Goal: Task Accomplishment & Management: Use online tool/utility

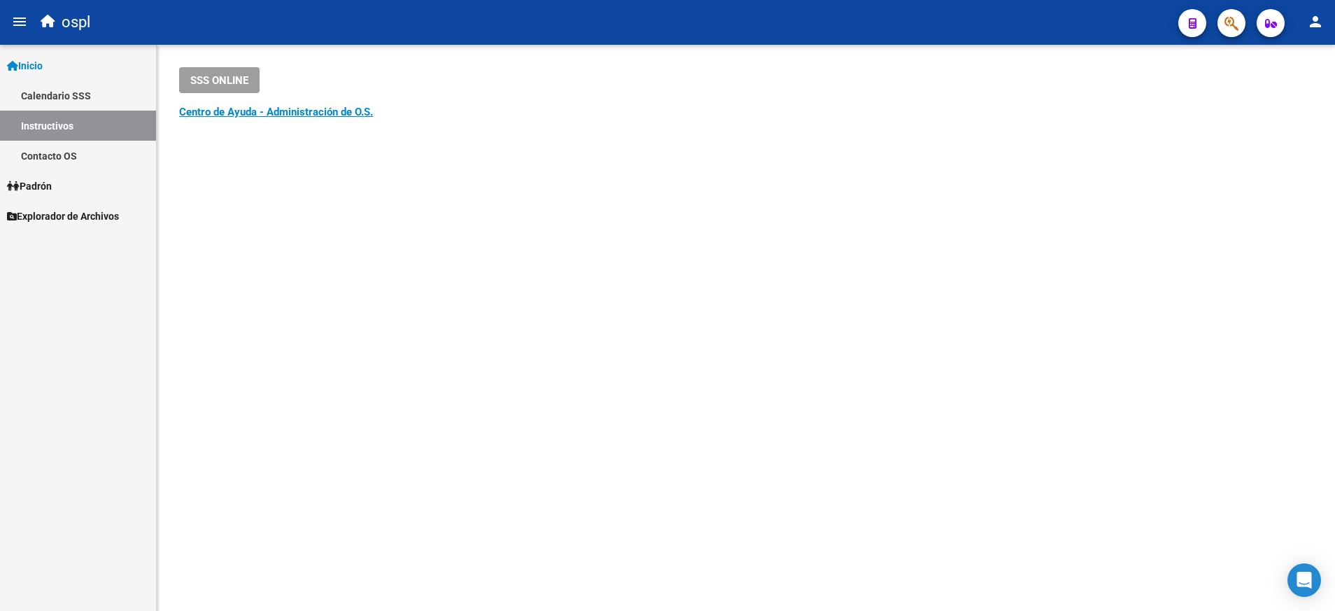
click at [633, 293] on mat-sidenav-content "SSS ONLINE Instructivos y Video Tutoriales SAAS Centro de Ayuda - Administració…" at bounding box center [746, 328] width 1178 height 566
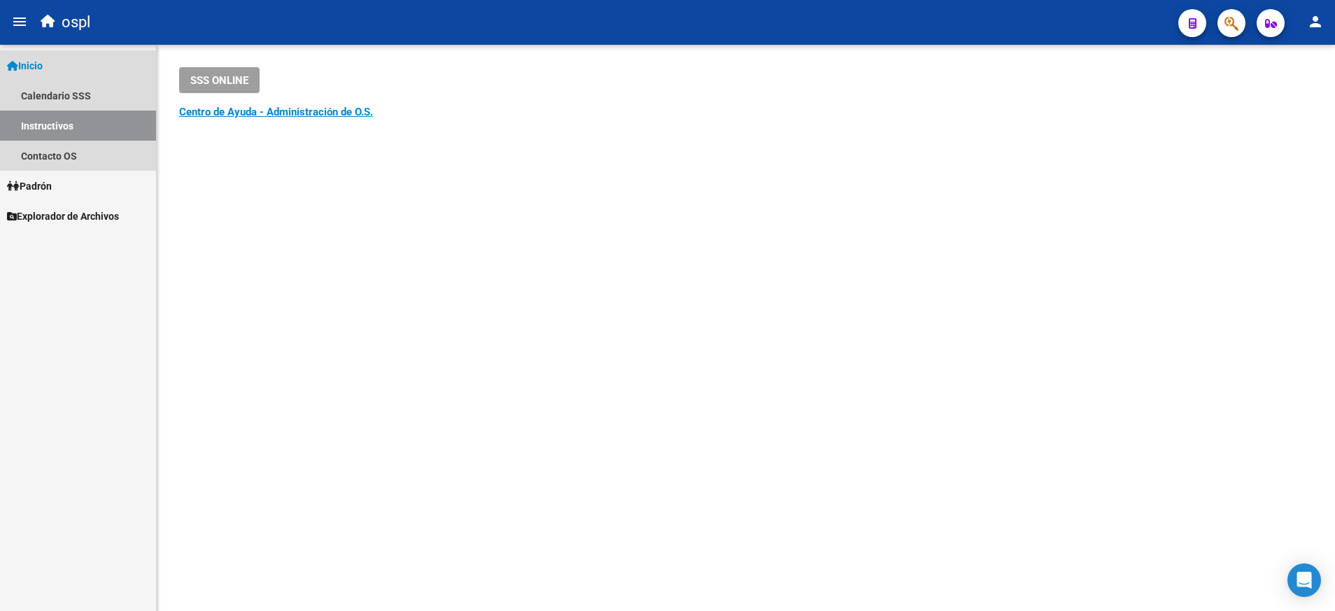
click at [52, 71] on link "Inicio" at bounding box center [78, 65] width 156 height 30
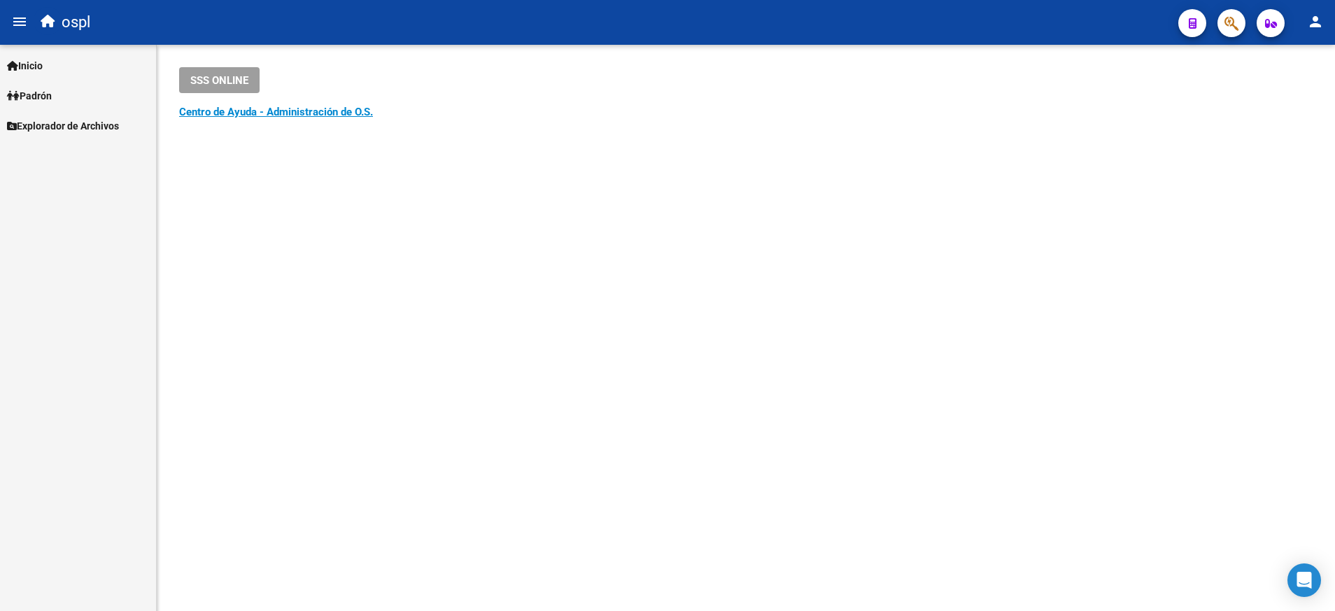
click at [51, 90] on span "Padrón" at bounding box center [29, 95] width 45 height 15
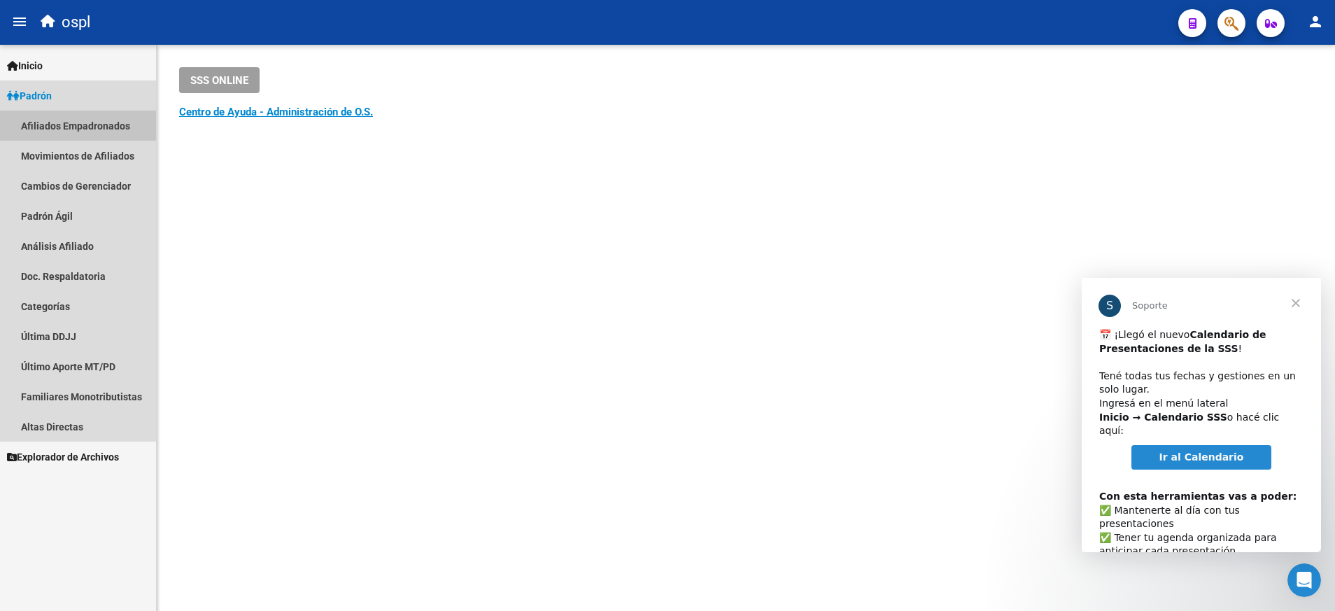
click at [78, 126] on link "Afiliados Empadronados" at bounding box center [78, 126] width 156 height 30
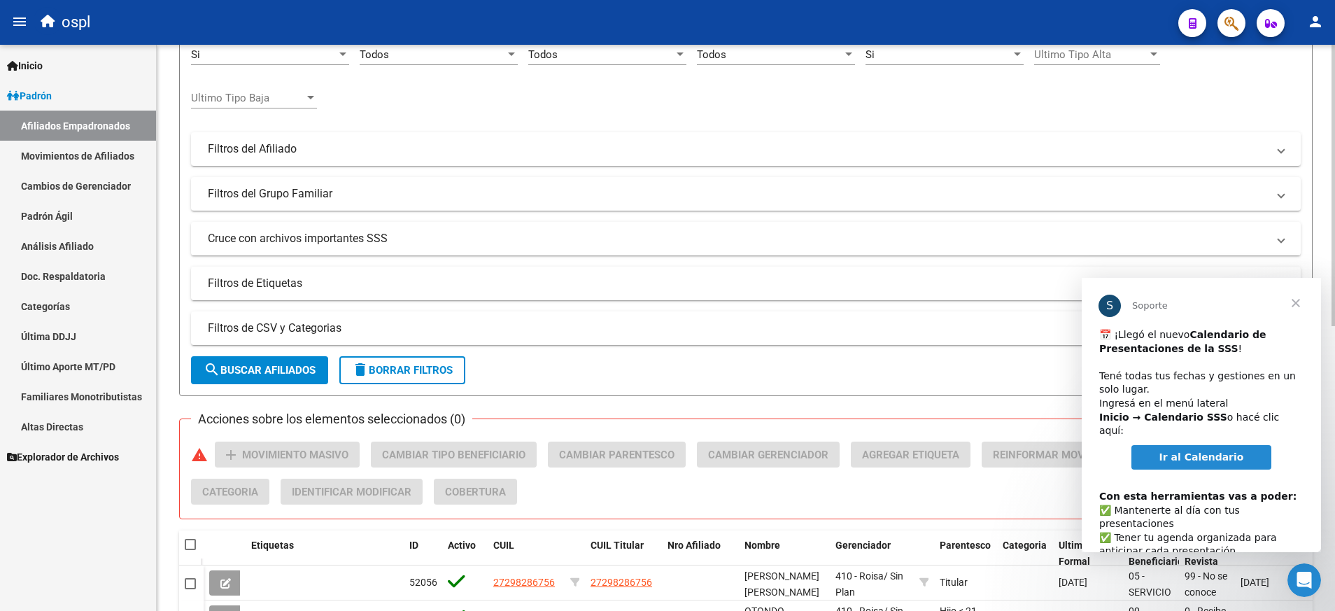
scroll to position [162, 0]
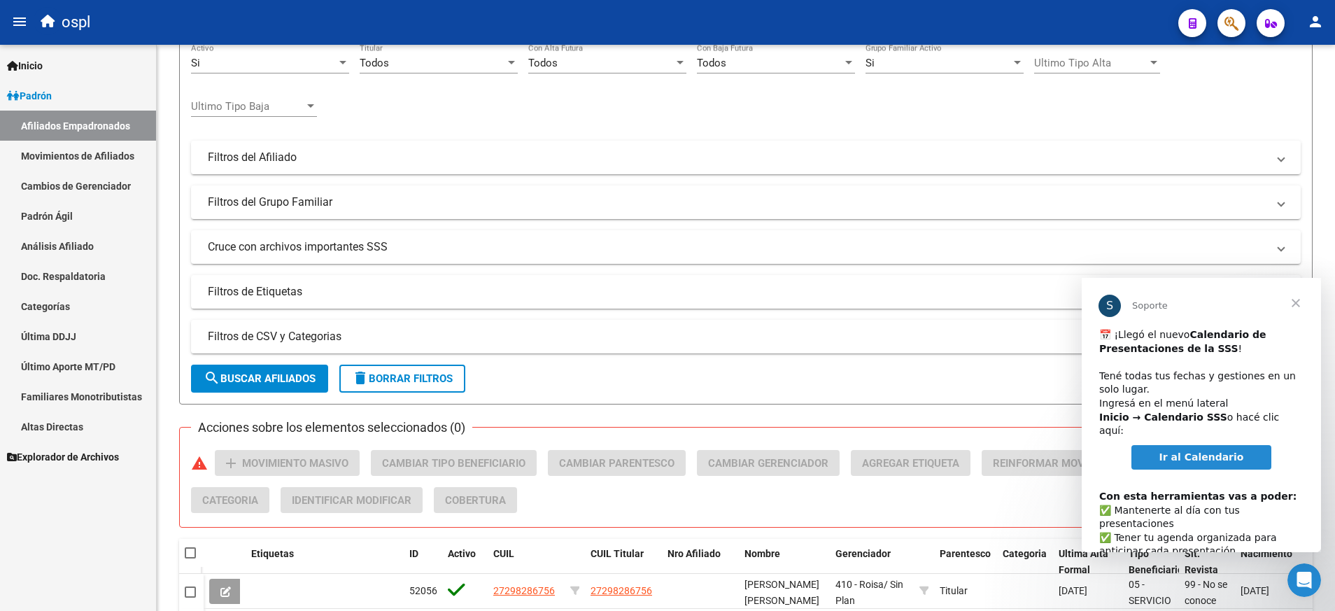
click at [78, 451] on span "Explorador de Archivos" at bounding box center [63, 456] width 112 height 15
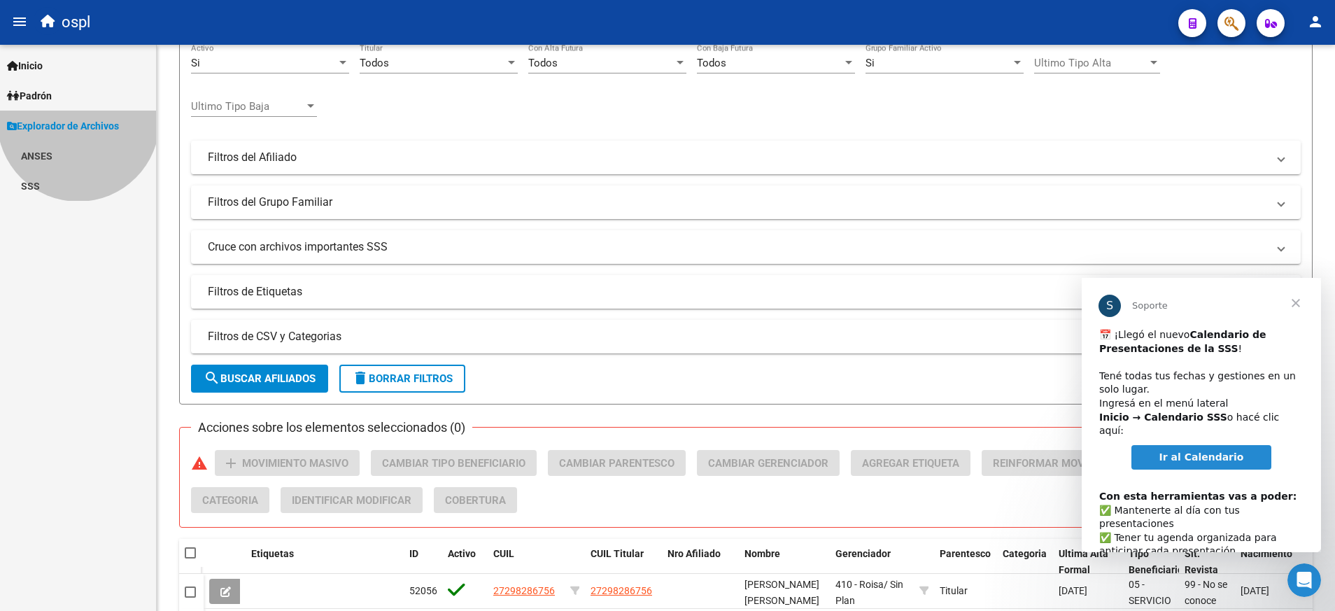
click at [78, 451] on div "Firma Express Inicio Calendario SSS Instructivos Contacto OS [PERSON_NAME] Afil…" at bounding box center [78, 328] width 156 height 566
click at [34, 182] on link "SSS" at bounding box center [78, 186] width 156 height 30
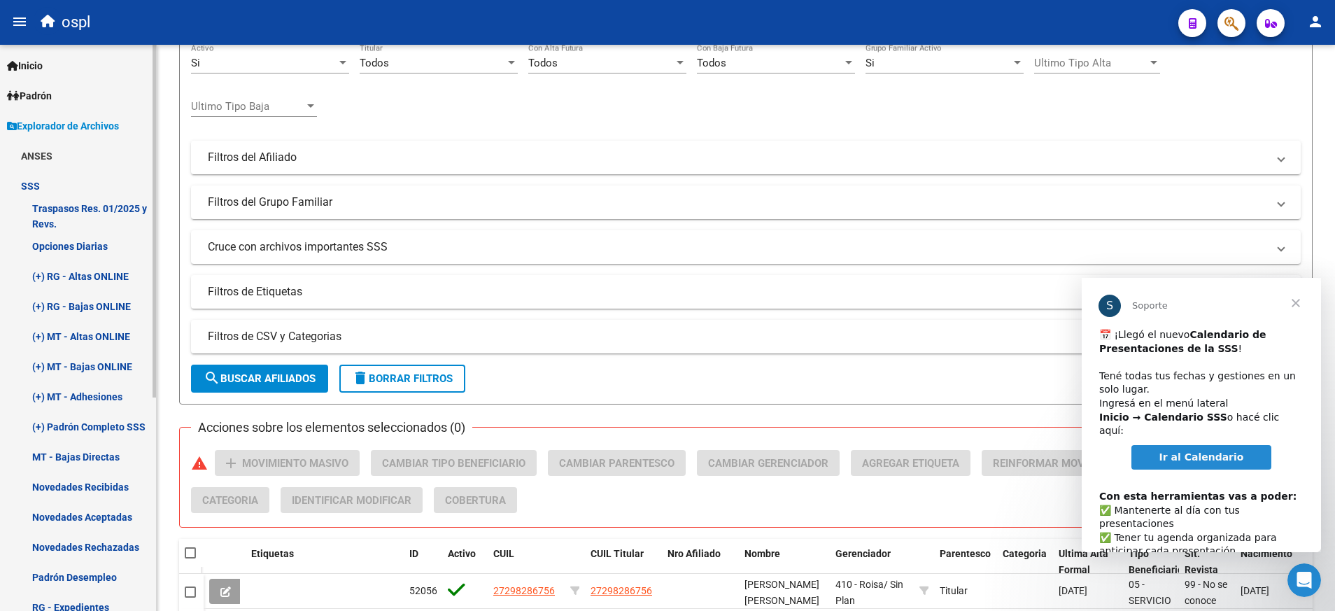
click at [118, 481] on link "Novedades Recibidas" at bounding box center [78, 487] width 156 height 30
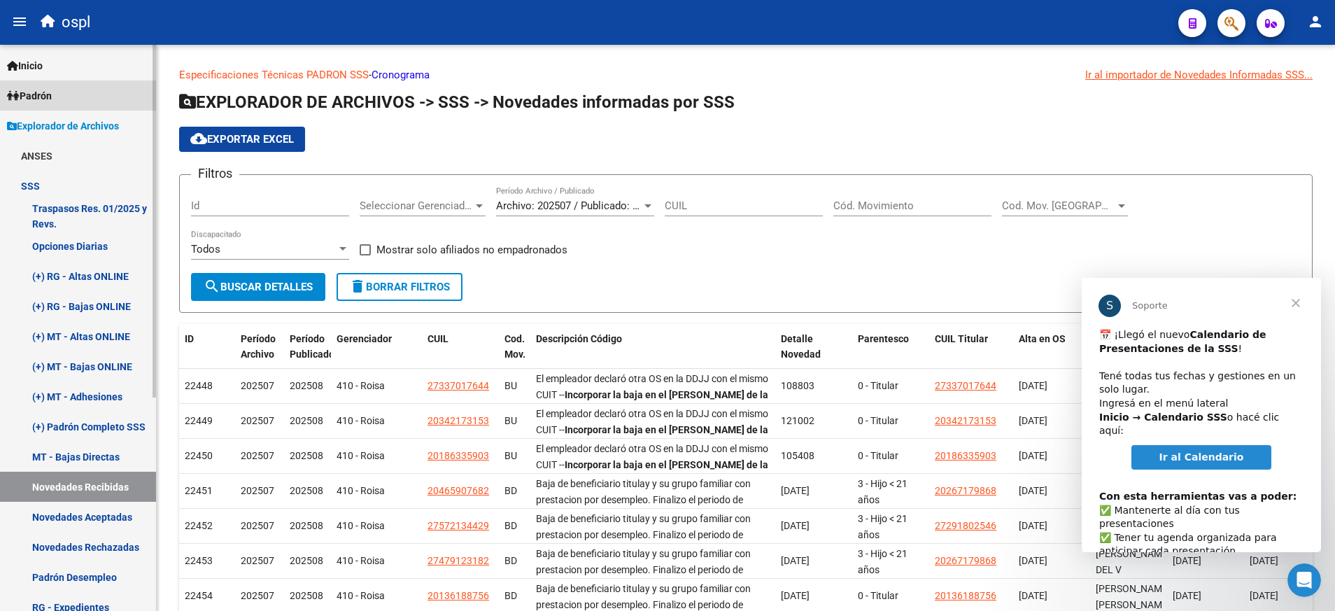
click at [52, 98] on span "Padrón" at bounding box center [29, 95] width 45 height 15
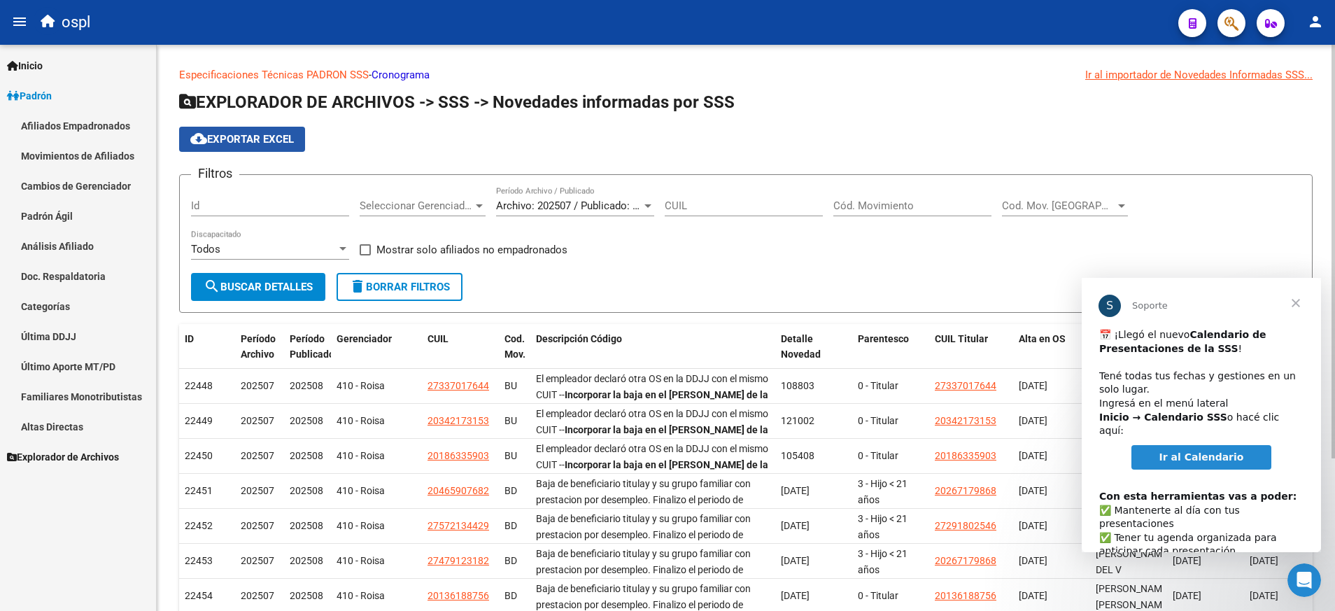
click at [276, 137] on span "cloud_download Exportar EXCEL" at bounding box center [242, 139] width 104 height 13
click at [58, 83] on link "Padrón" at bounding box center [78, 95] width 156 height 30
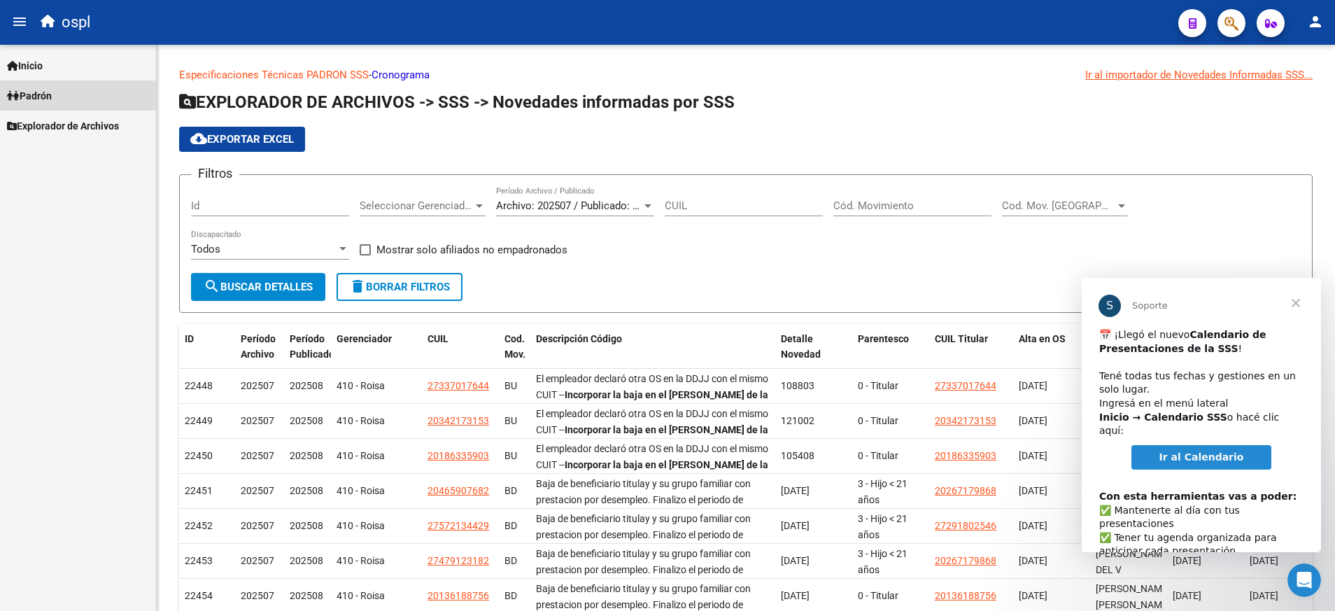
click at [58, 83] on link "Padrón" at bounding box center [78, 95] width 156 height 30
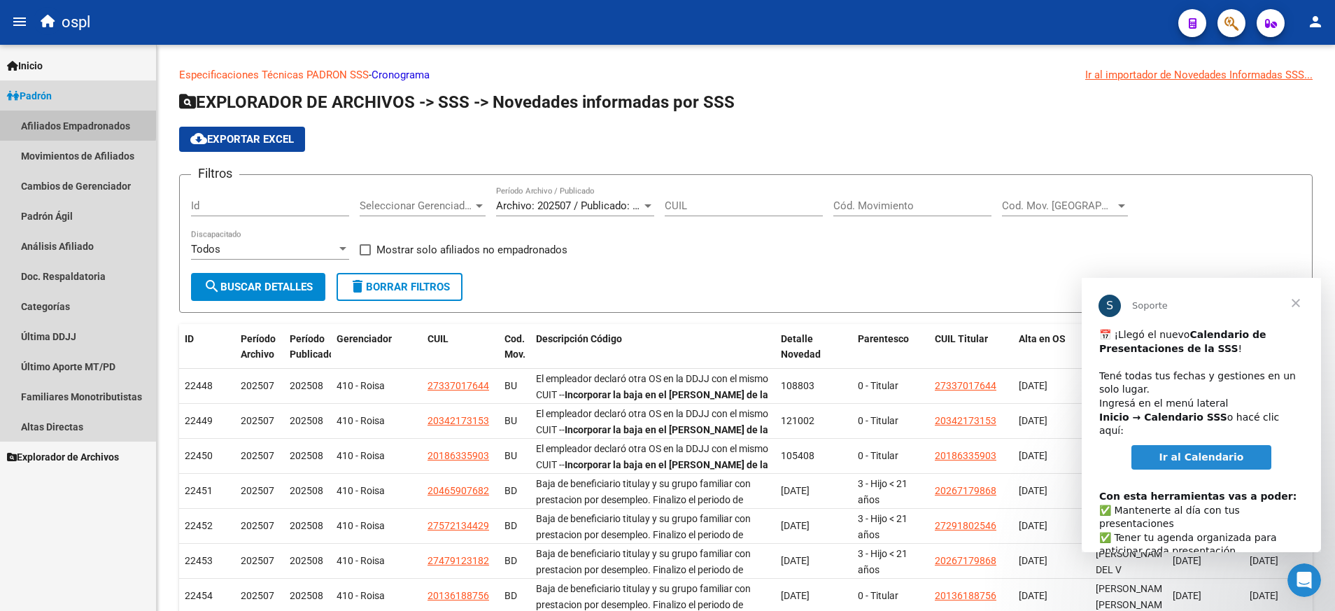
click at [69, 123] on link "Afiliados Empadronados" at bounding box center [78, 126] width 156 height 30
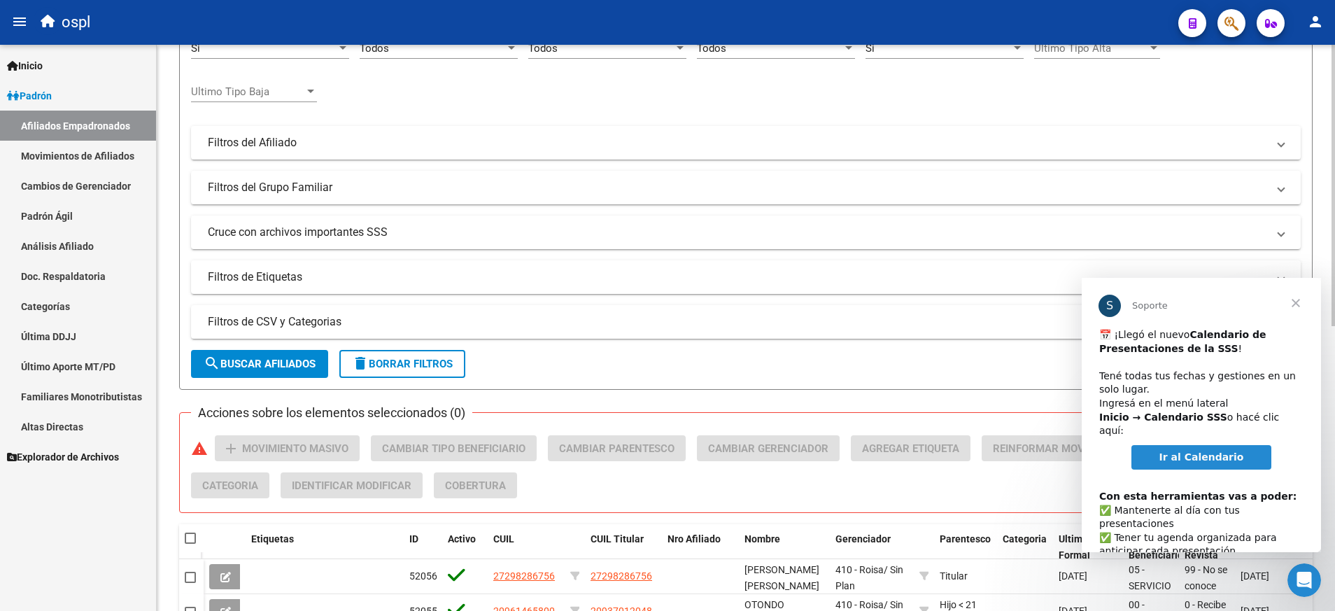
scroll to position [178, 0]
click at [311, 323] on mat-panel-title "Filtros de CSV y Categorias" at bounding box center [737, 320] width 1059 height 15
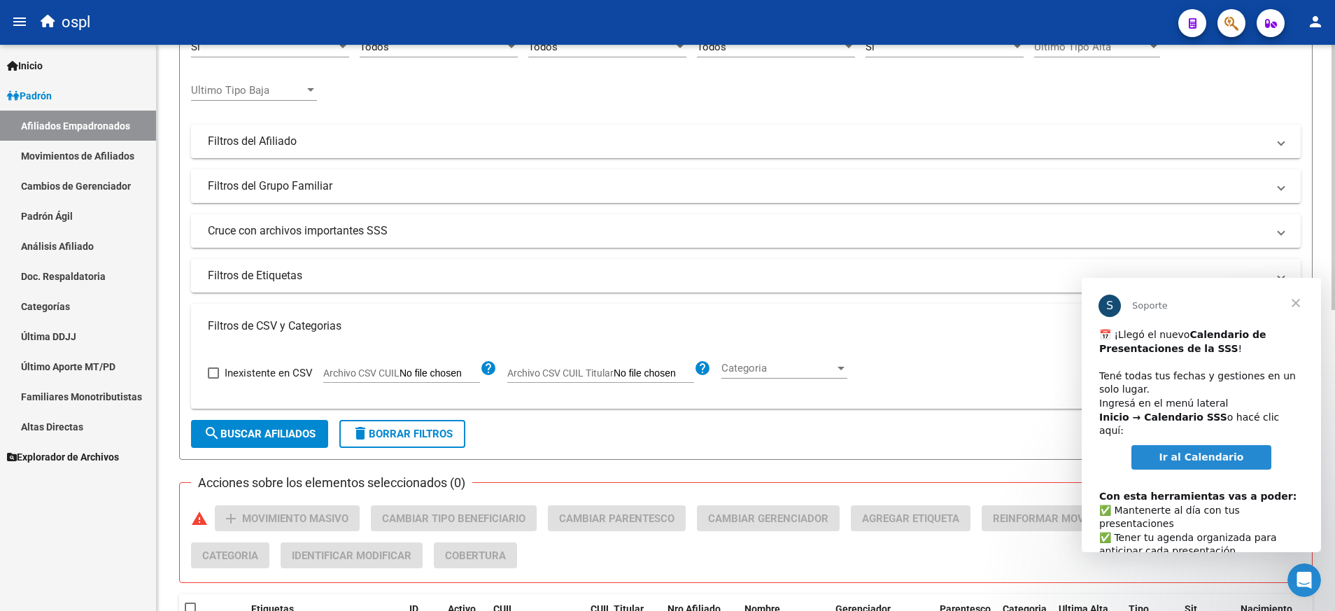
click at [567, 373] on span "Archivo CSV CUIL Titular" at bounding box center [560, 372] width 106 height 11
click at [614, 373] on input "Archivo CSV CUIL Titular" at bounding box center [654, 373] width 80 height 13
click at [372, 376] on span "Archivo CSV CUIL" at bounding box center [361, 372] width 76 height 11
click at [400, 376] on input "Archivo CSV CUIL" at bounding box center [440, 373] width 80 height 13
type input "C:\fakepath\cuil baja.csv"
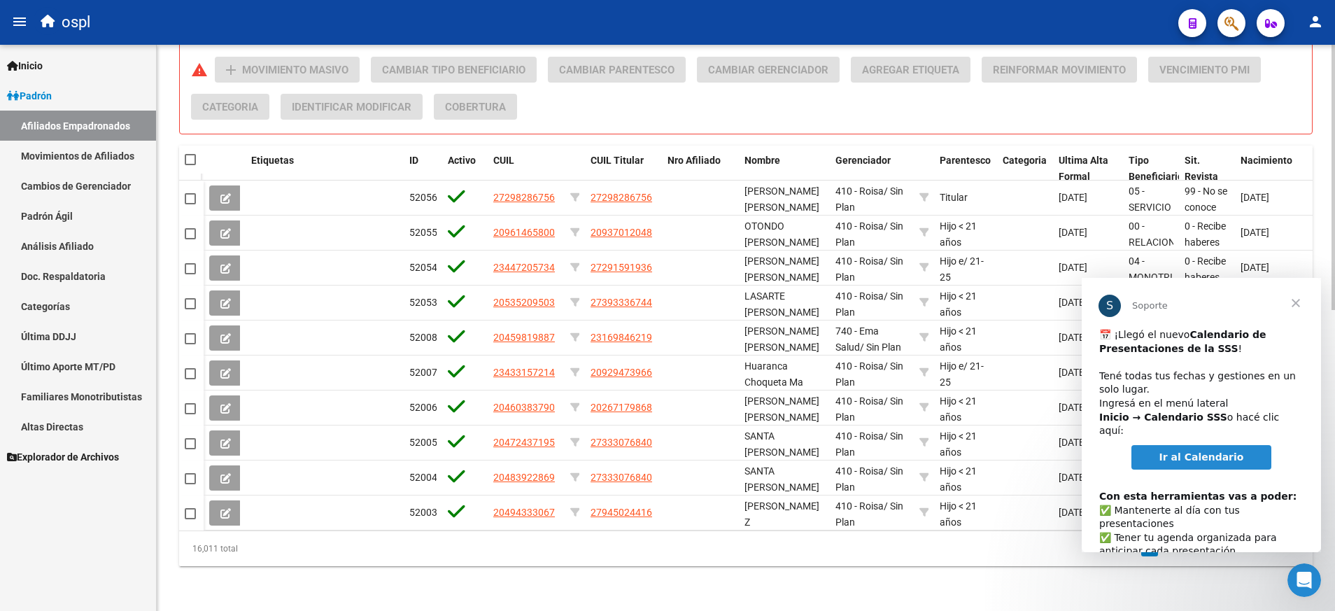
scroll to position [333, 0]
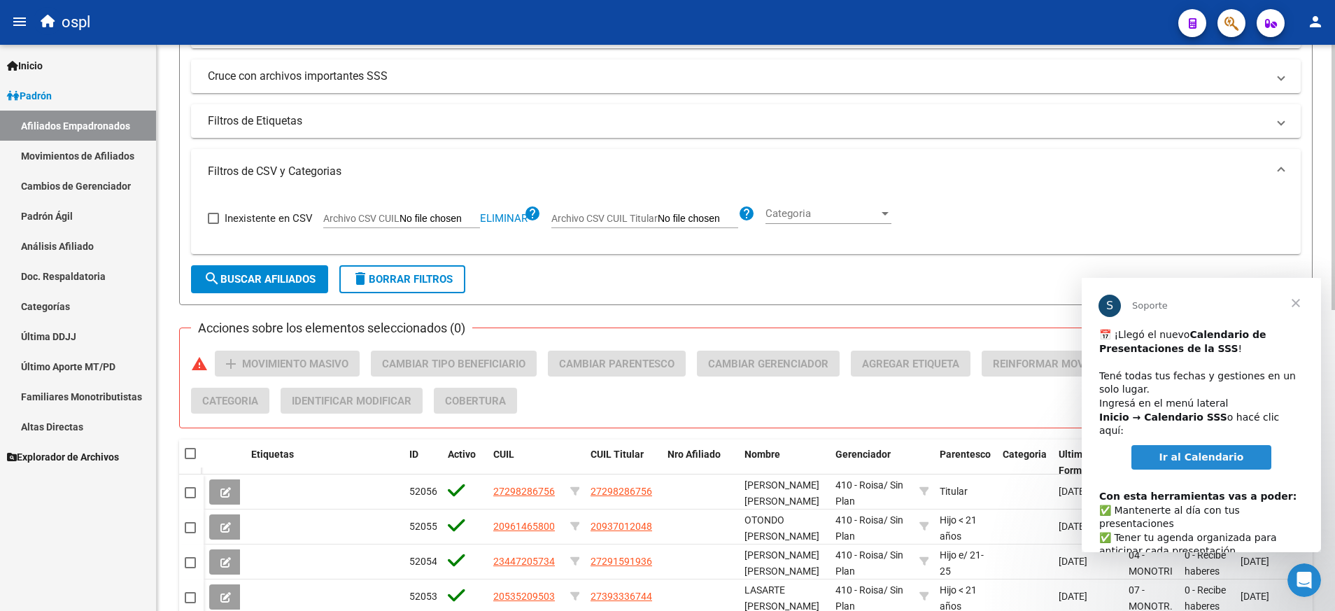
click at [307, 283] on span "search Buscar Afiliados" at bounding box center [260, 279] width 112 height 13
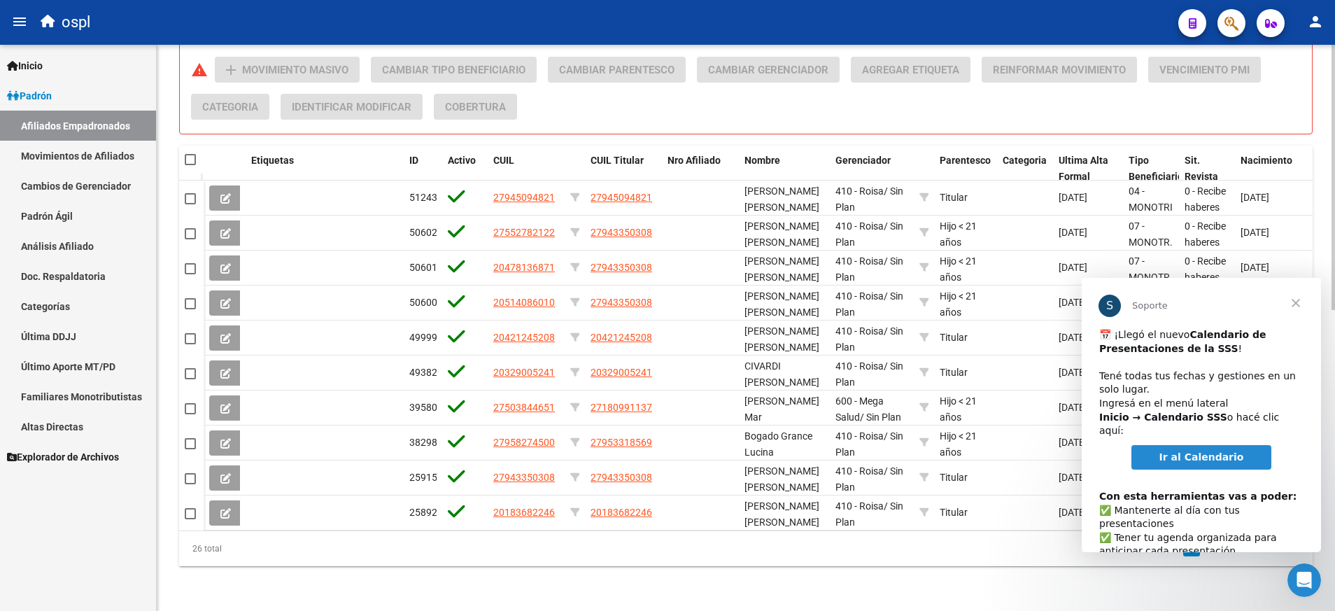
scroll to position [644, 0]
click at [189, 154] on span at bounding box center [190, 159] width 11 height 11
click at [190, 165] on input "checkbox" at bounding box center [190, 165] width 1 height 1
checkbox input "true"
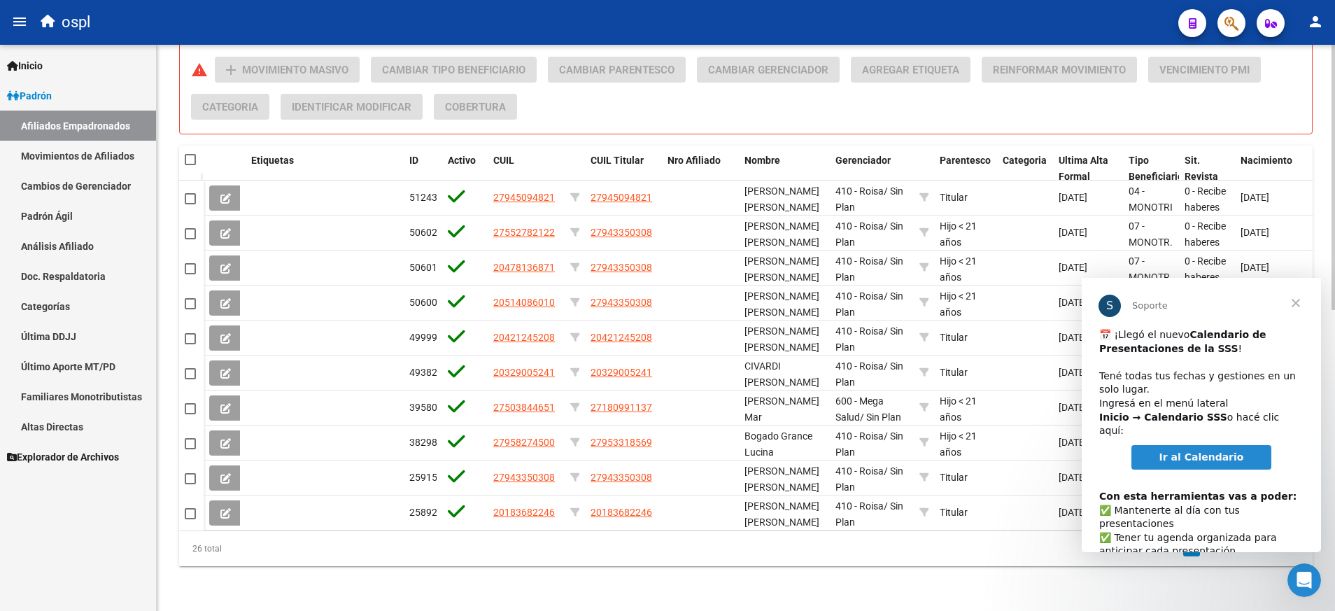
checkbox input "true"
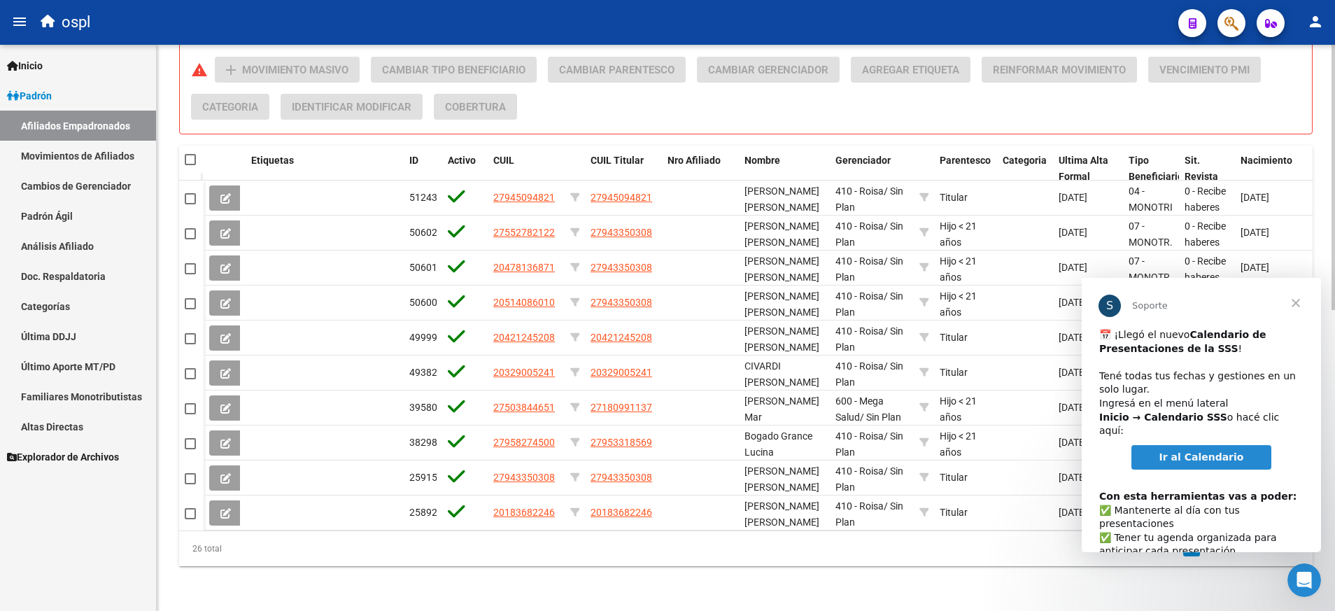
checkbox input "true"
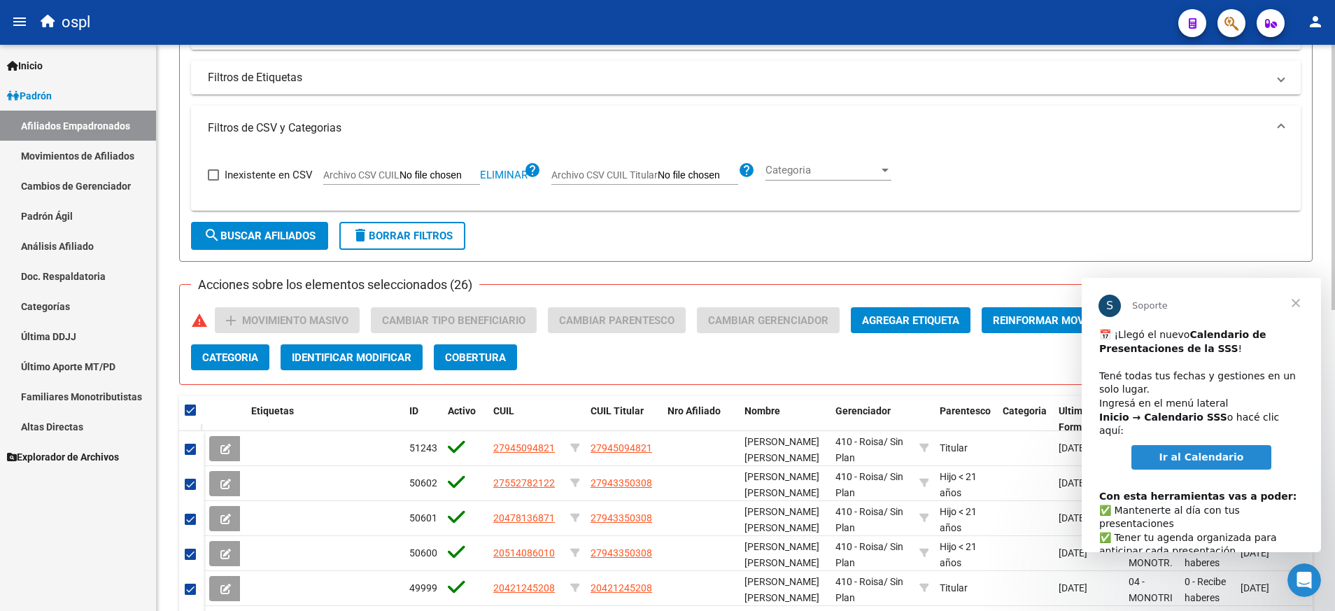
scroll to position [383, 0]
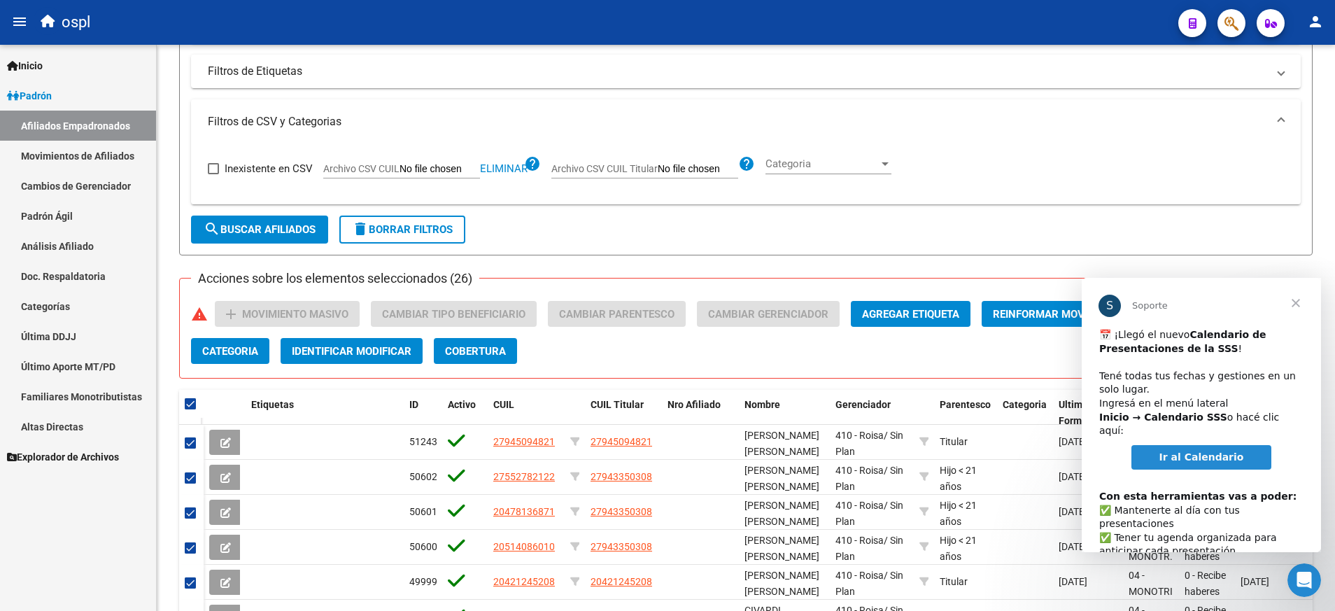
click at [1296, 297] on span "Cerrar" at bounding box center [1296, 303] width 50 height 50
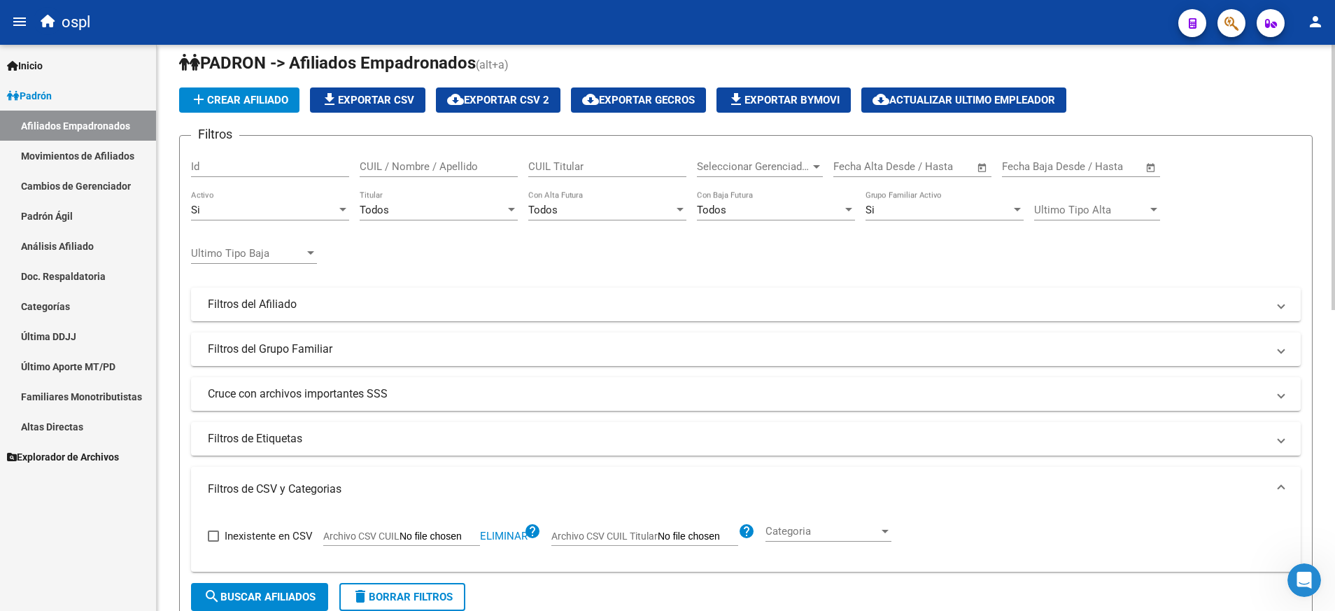
scroll to position [0, 0]
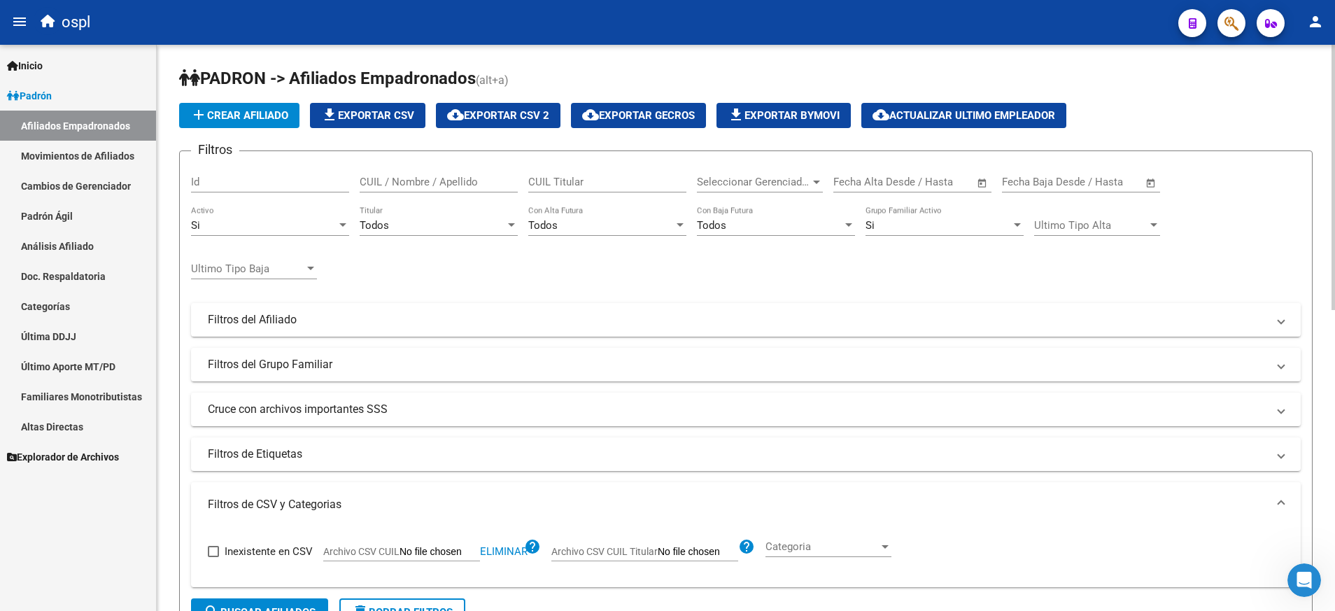
click at [507, 222] on div at bounding box center [511, 225] width 13 height 11
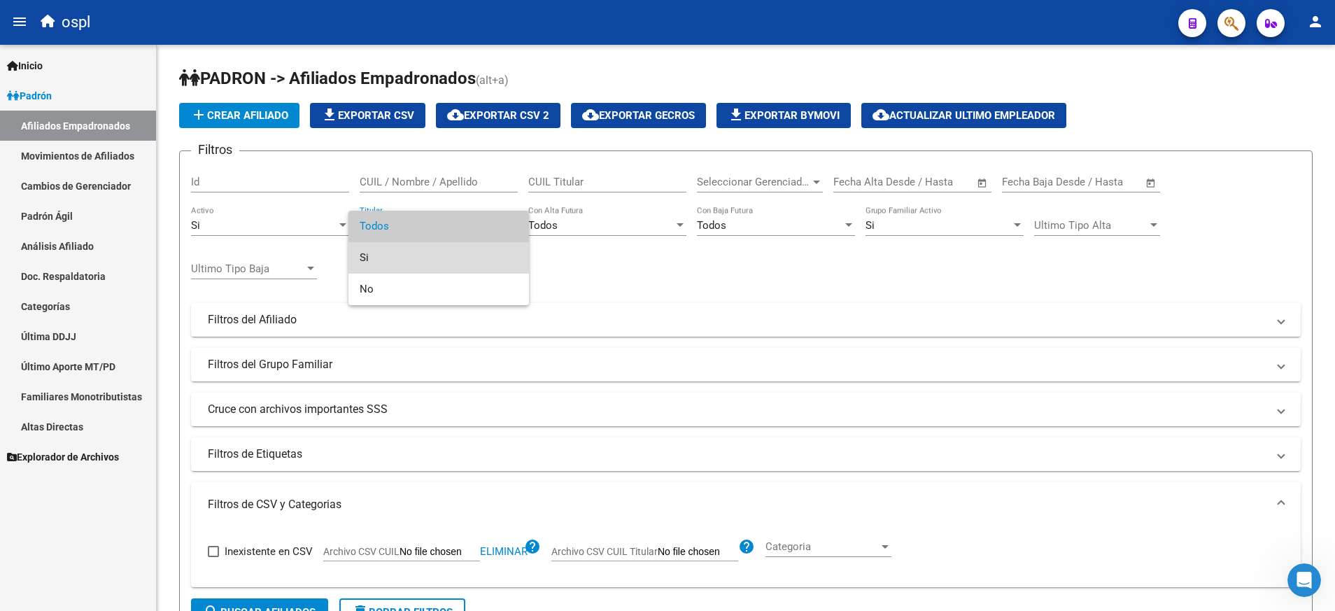
click at [476, 256] on span "Si" at bounding box center [439, 257] width 158 height 31
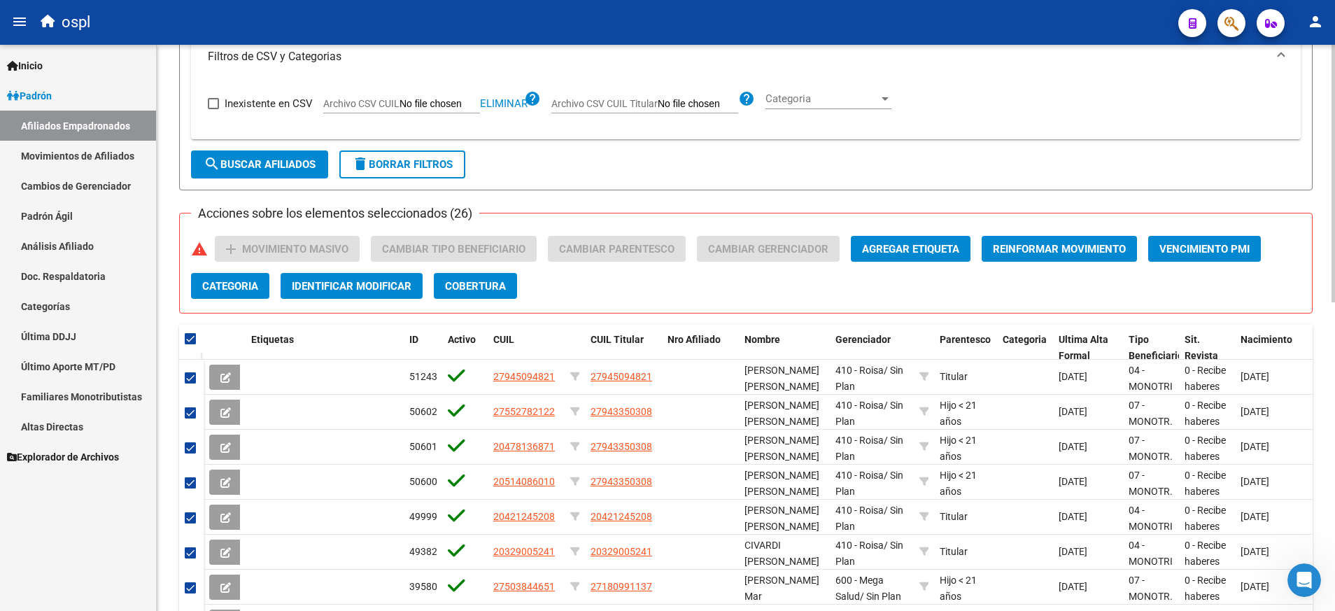
scroll to position [463, 0]
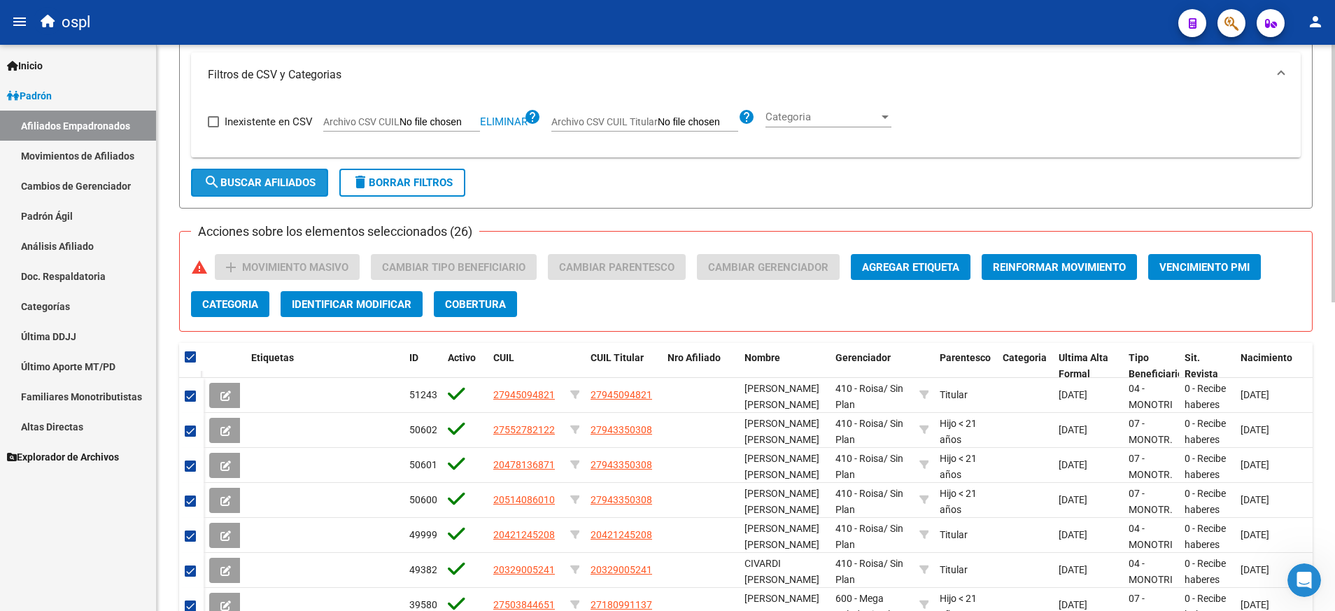
click at [282, 188] on span "search Buscar Afiliados" at bounding box center [260, 182] width 112 height 13
checkbox input "false"
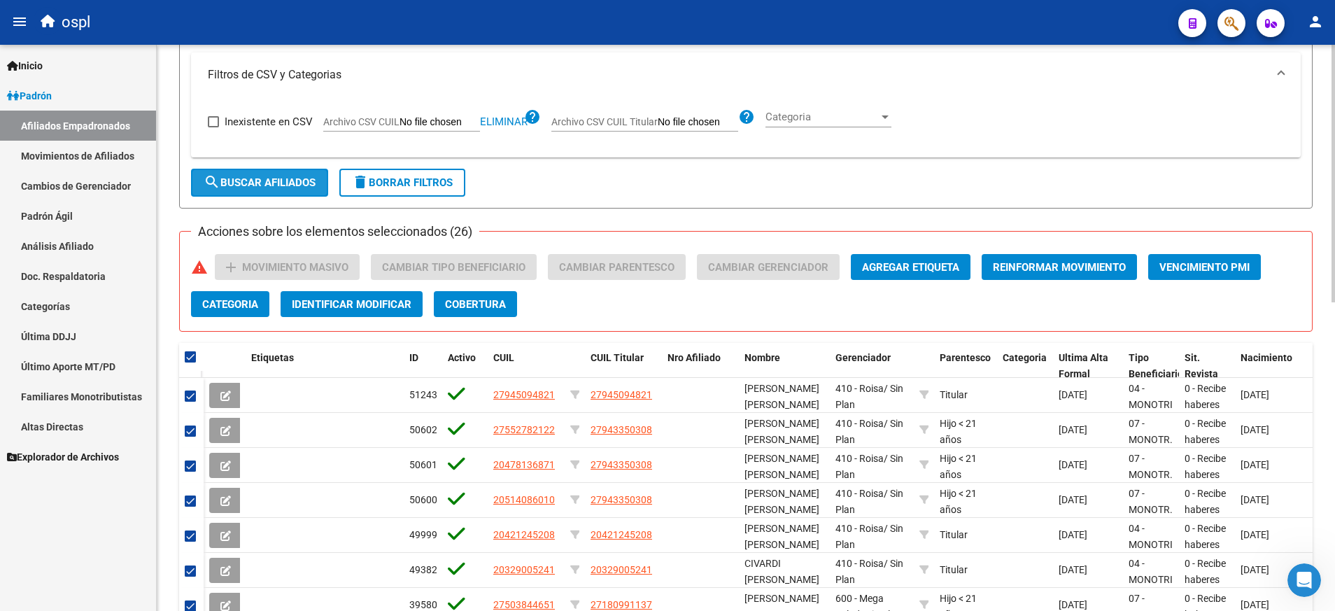
checkbox input "false"
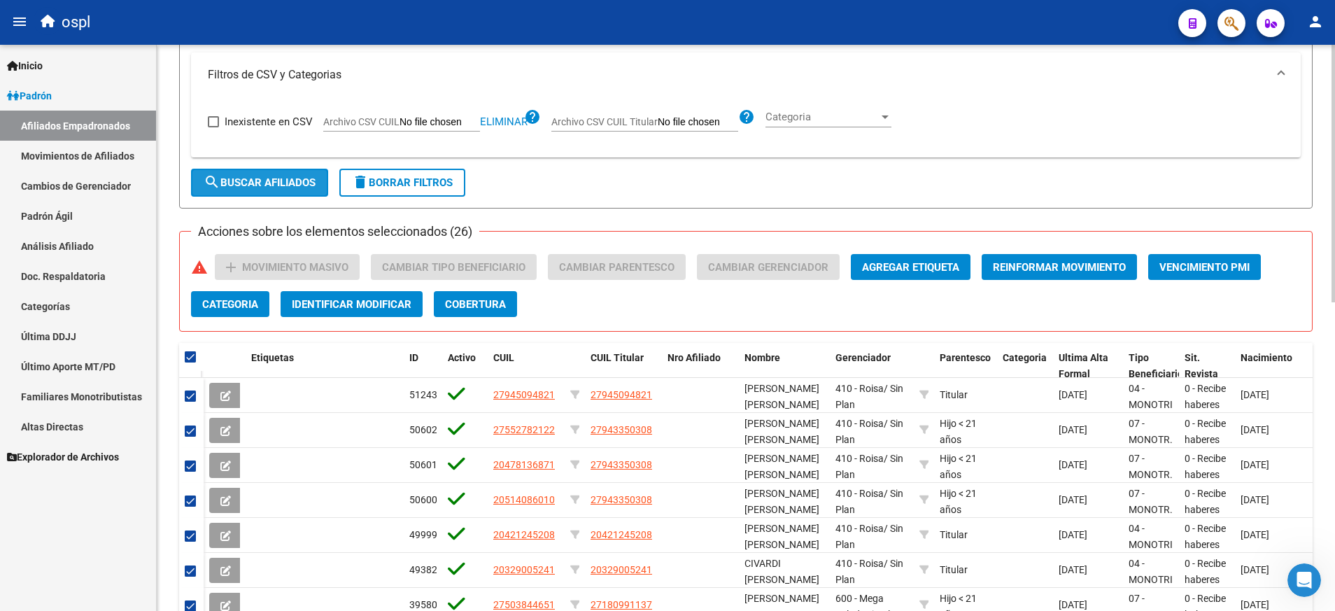
checkbox input "false"
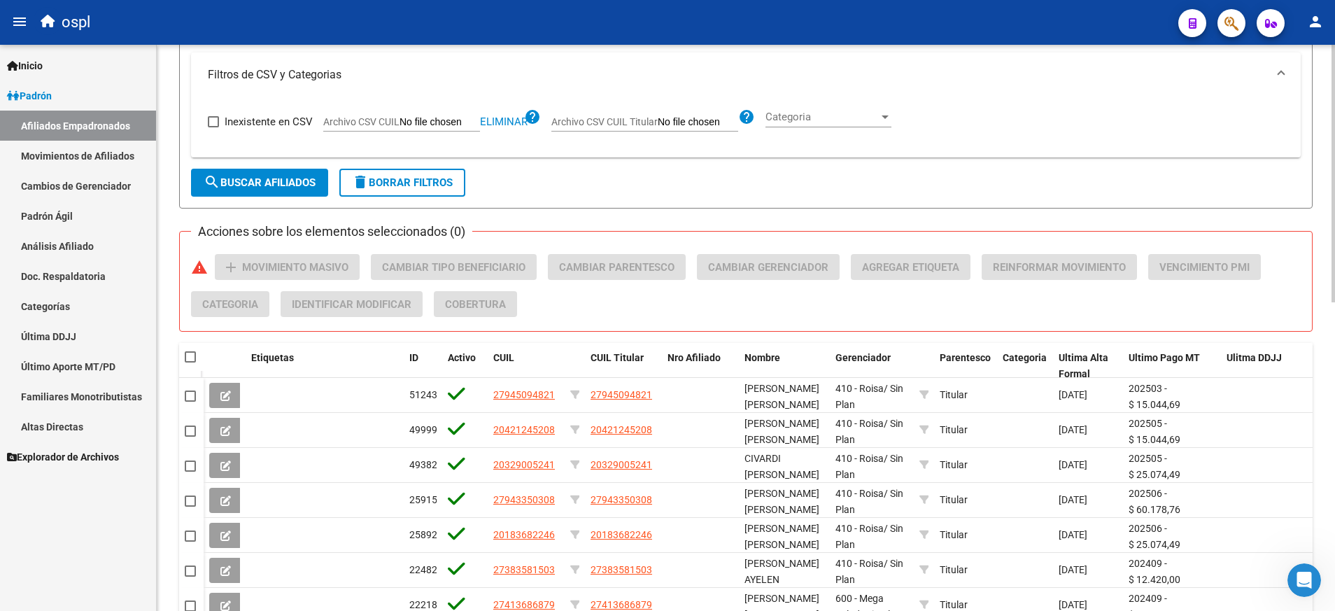
scroll to position [677, 0]
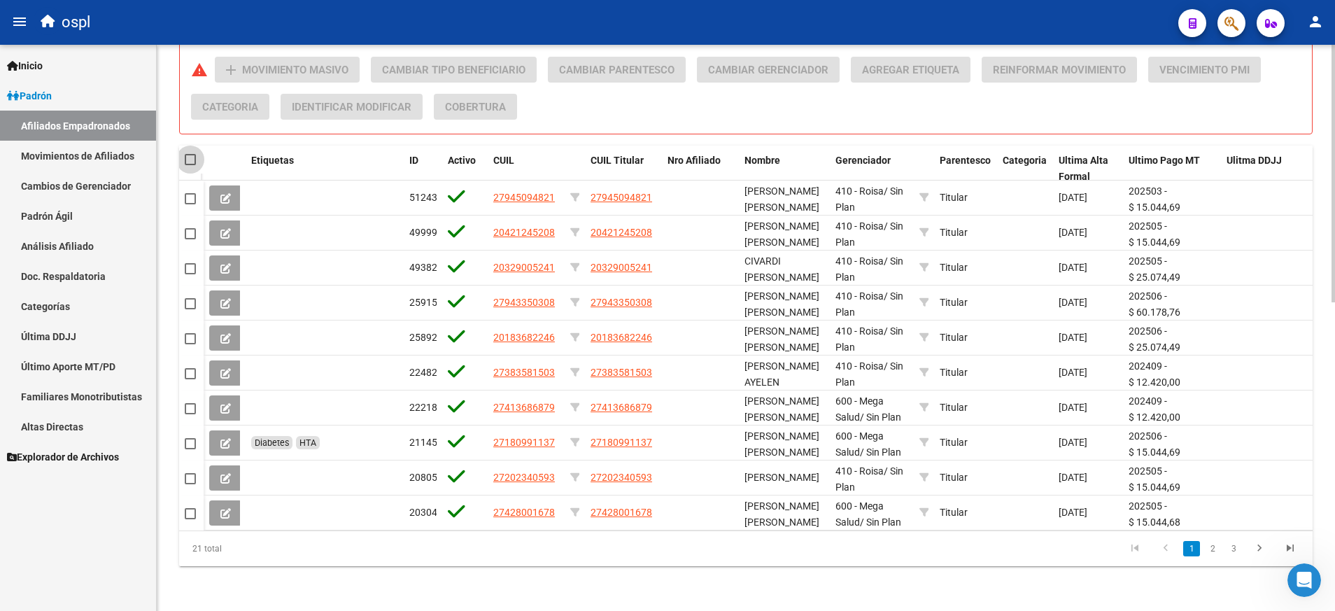
click at [195, 154] on span at bounding box center [190, 159] width 11 height 11
click at [190, 165] on input "checkbox" at bounding box center [190, 165] width 1 height 1
checkbox input "true"
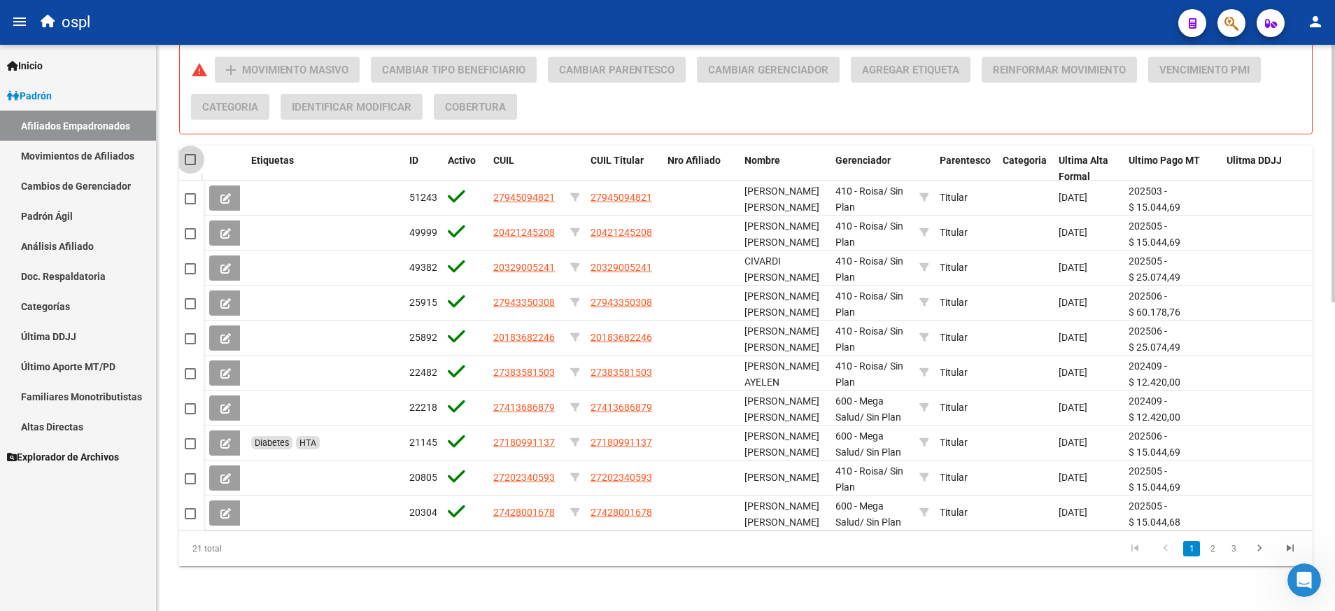
checkbox input "true"
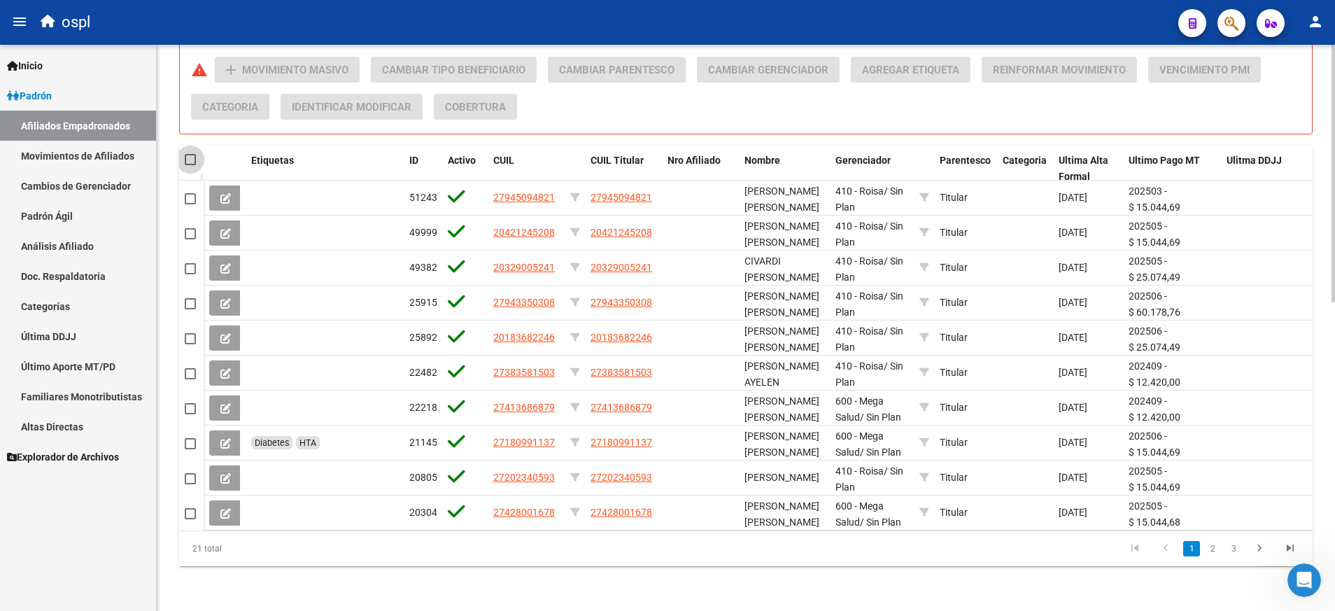
checkbox input "true"
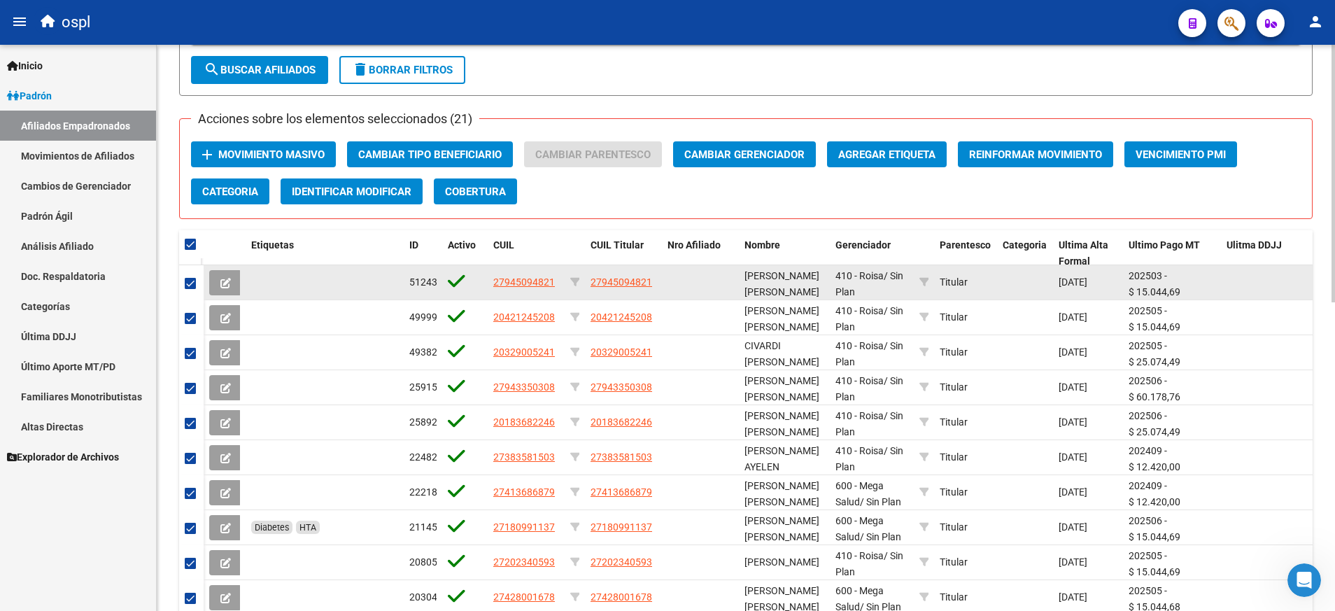
scroll to position [567, 0]
